Goal: Information Seeking & Learning: Learn about a topic

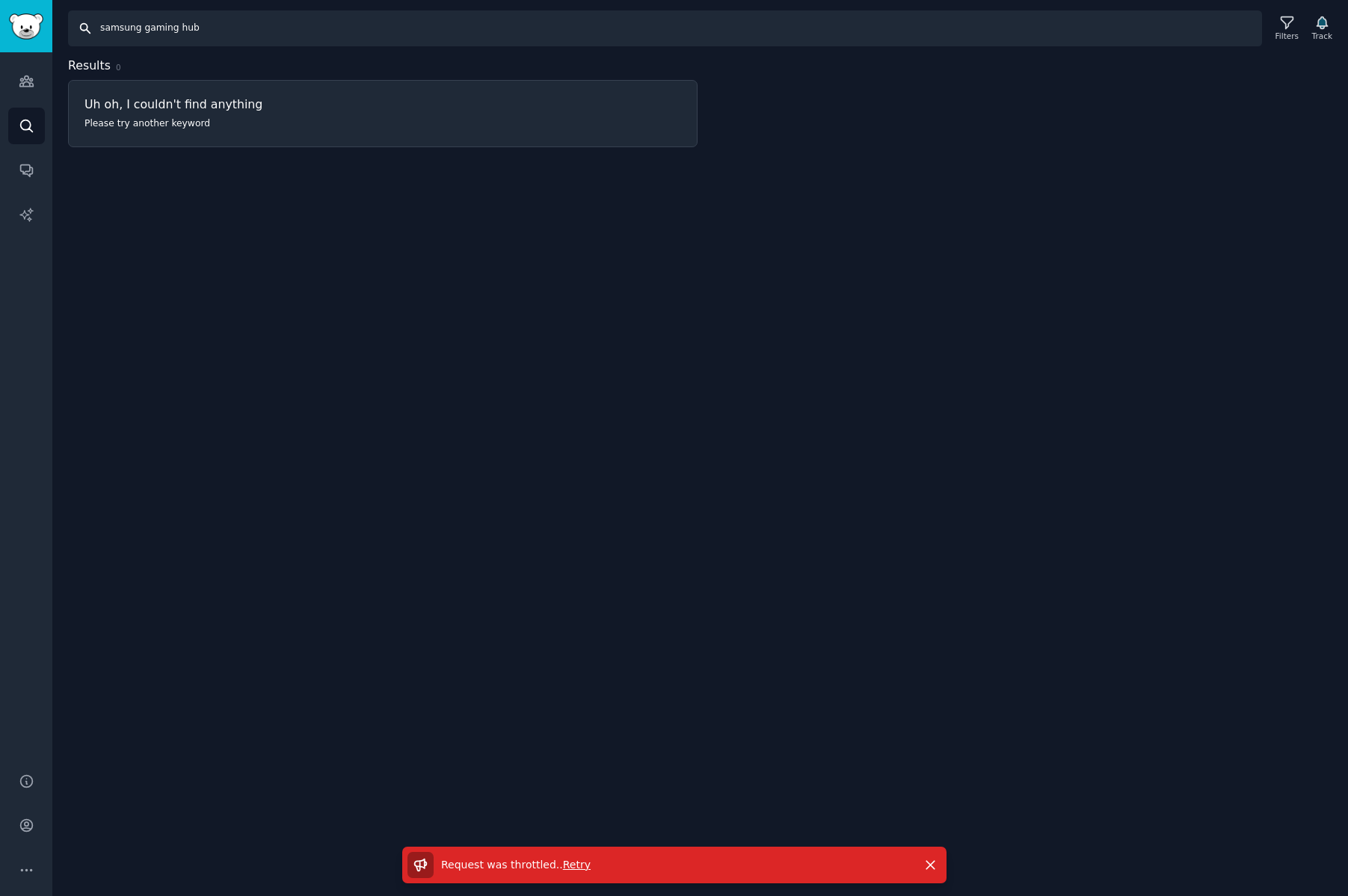
drag, startPoint x: 262, startPoint y: 19, endPoint x: -284, endPoint y: 6, distance: 546.2
click at [0, 6] on html "Audiences Search Conversations AI Reports Help Account More Search samsung gami…" at bounding box center [674, 448] width 1348 height 896
type input "lg gaming portal"
click at [242, 29] on input "lg gaming portal" at bounding box center [665, 28] width 1193 height 36
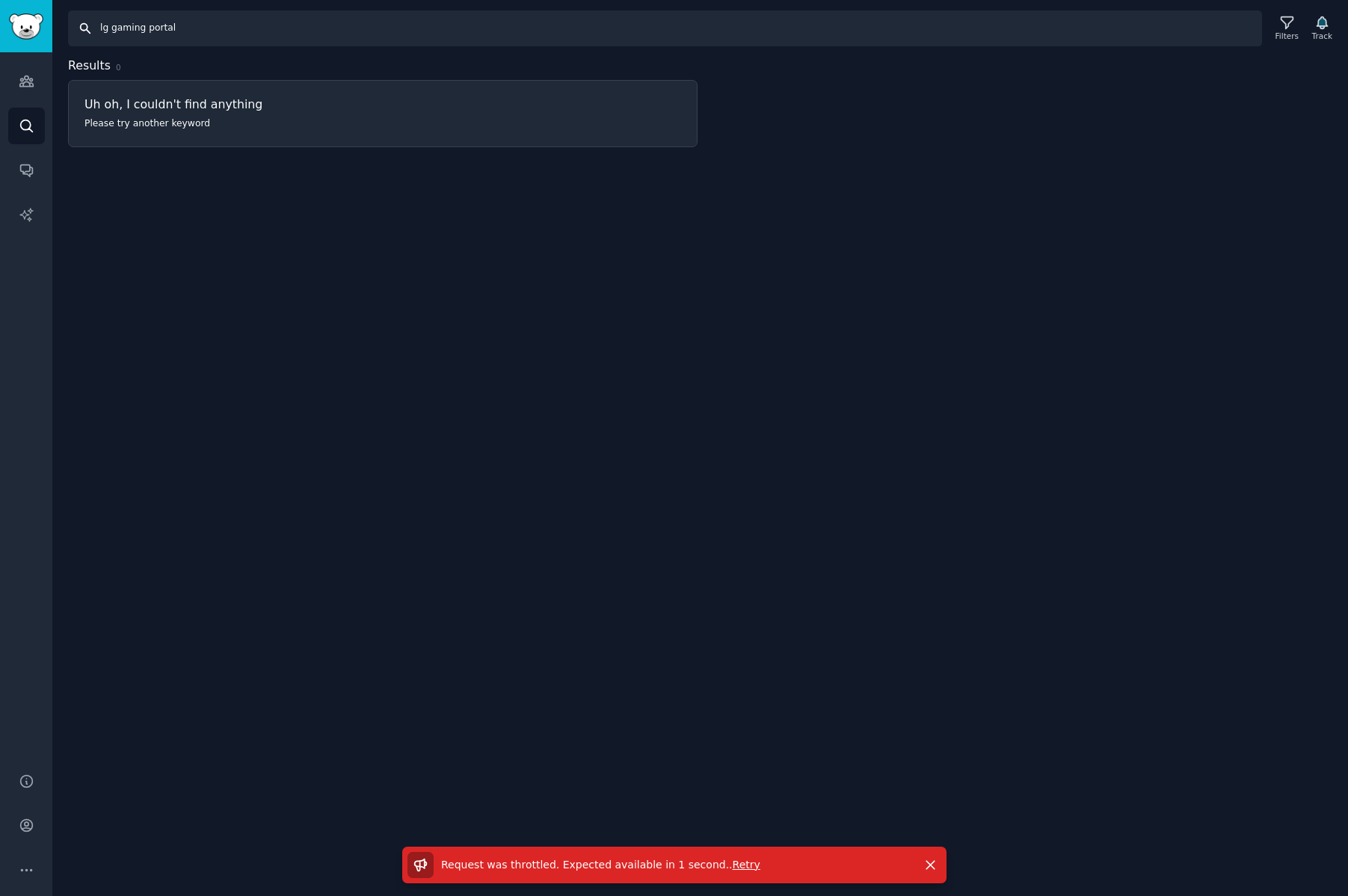
drag, startPoint x: 230, startPoint y: 29, endPoint x: -109, endPoint y: 26, distance: 339.0
click at [0, 26] on html "Audiences Search Conversations AI Reports Help Account More Search lg gaming po…" at bounding box center [674, 448] width 1348 height 896
click at [1294, 28] on icon at bounding box center [1286, 22] width 16 height 16
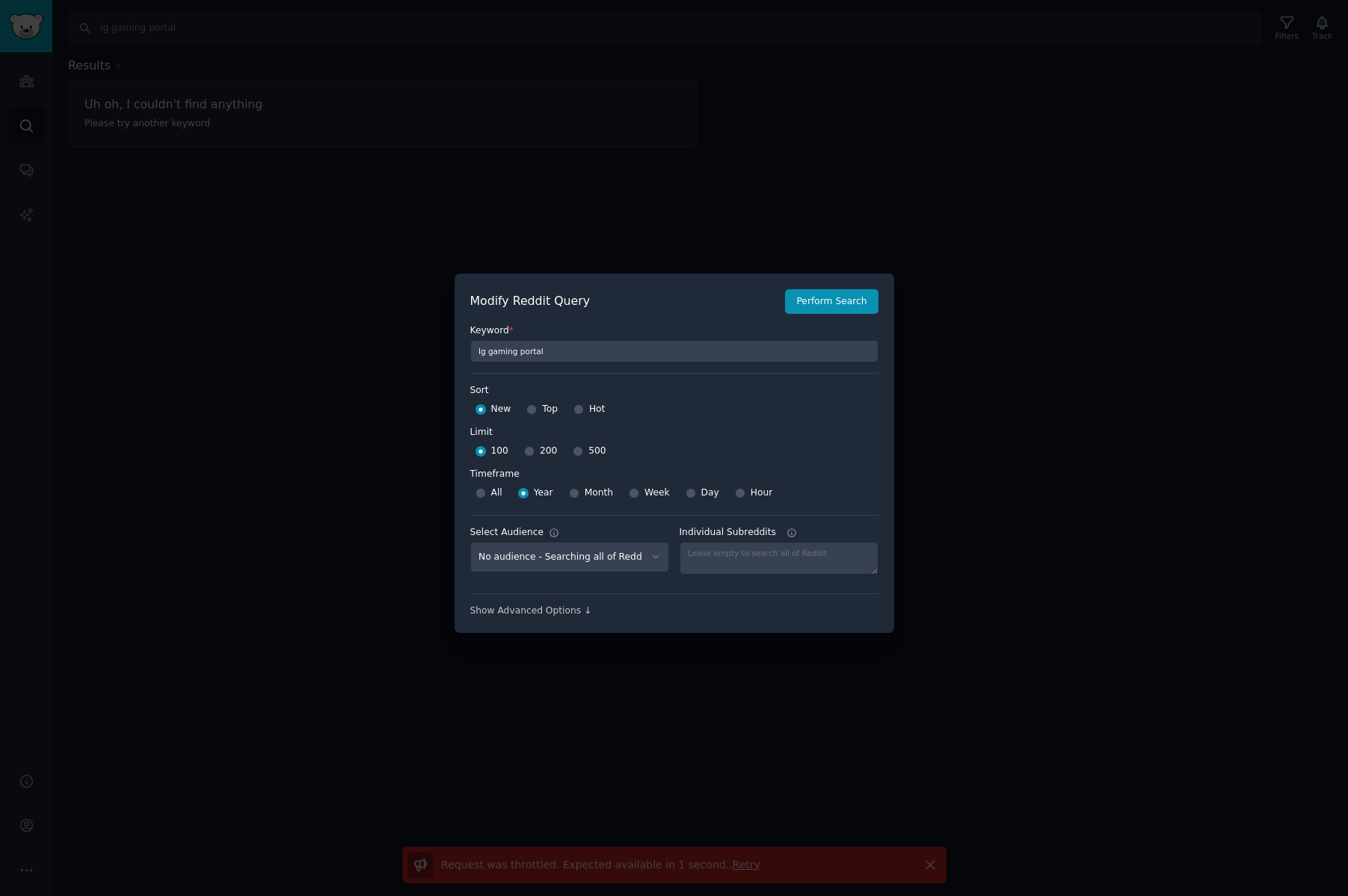
click at [564, 450] on div "100 200 500" at bounding box center [674, 451] width 408 height 24
click at [573, 451] on input "500" at bounding box center [577, 451] width 10 height 10
radio input "true"
click at [834, 300] on button "Perform Search" at bounding box center [831, 302] width 93 height 26
